Goal: Task Accomplishment & Management: Manage account settings

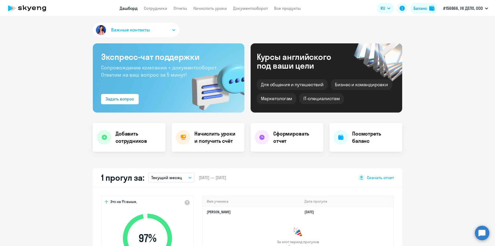
scroll to position [129, 0]
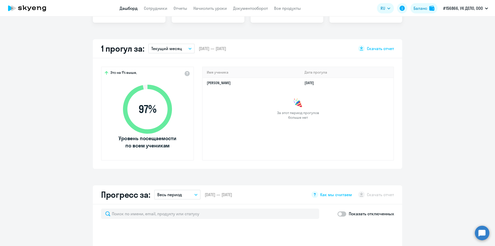
select select "30"
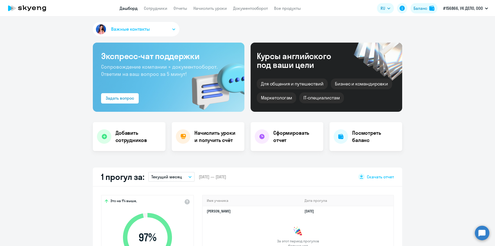
scroll to position [0, 0]
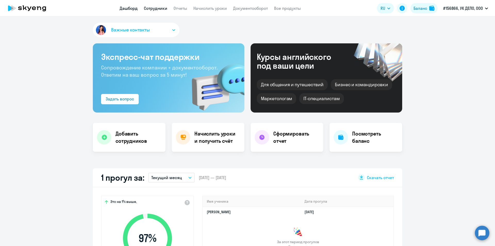
click at [154, 7] on link "Сотрудники" at bounding box center [155, 8] width 23 height 5
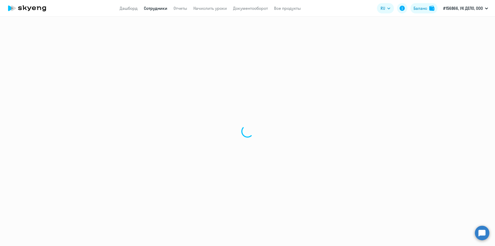
select select "30"
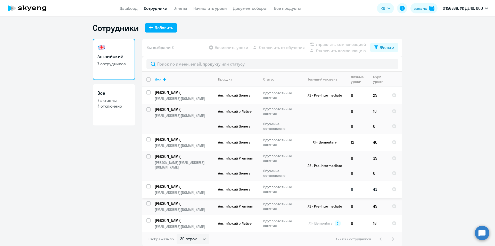
scroll to position [2, 0]
click at [262, 9] on link "Документооборот" at bounding box center [250, 8] width 35 height 5
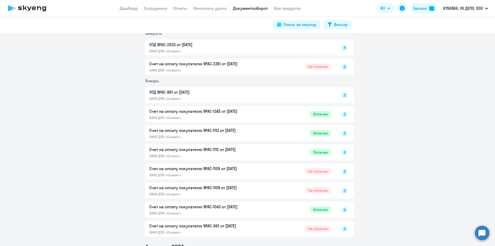
scroll to position [413, 0]
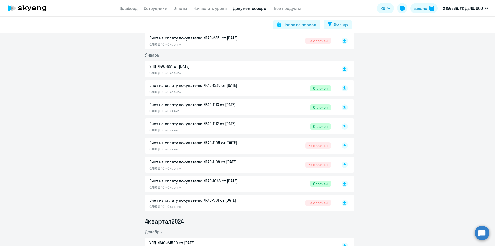
click at [224, 180] on p "Счет на оплату покупателю №AC-1043 от [DATE]" at bounding box center [203, 181] width 108 height 6
click at [232, 85] on p "Счет на оплату покупателю №AC-1345 от [DATE]" at bounding box center [203, 85] width 108 height 6
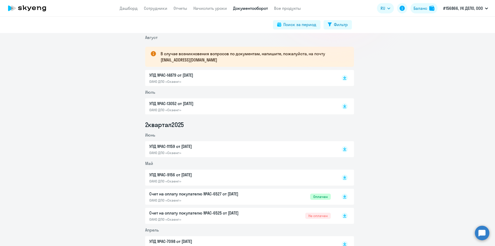
scroll to position [103, 0]
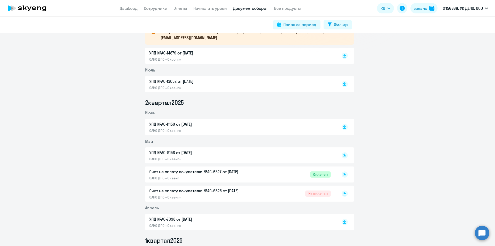
click at [320, 175] on span "Оплачен" at bounding box center [320, 174] width 21 height 6
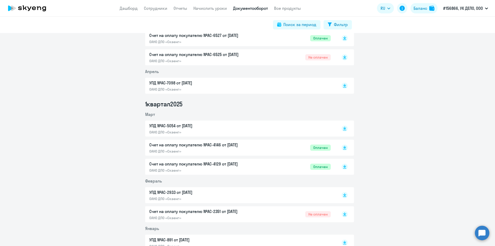
scroll to position [258, 0]
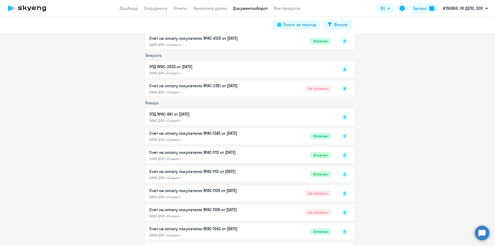
scroll to position [335, 0]
